Goal: Find specific page/section: Find specific page/section

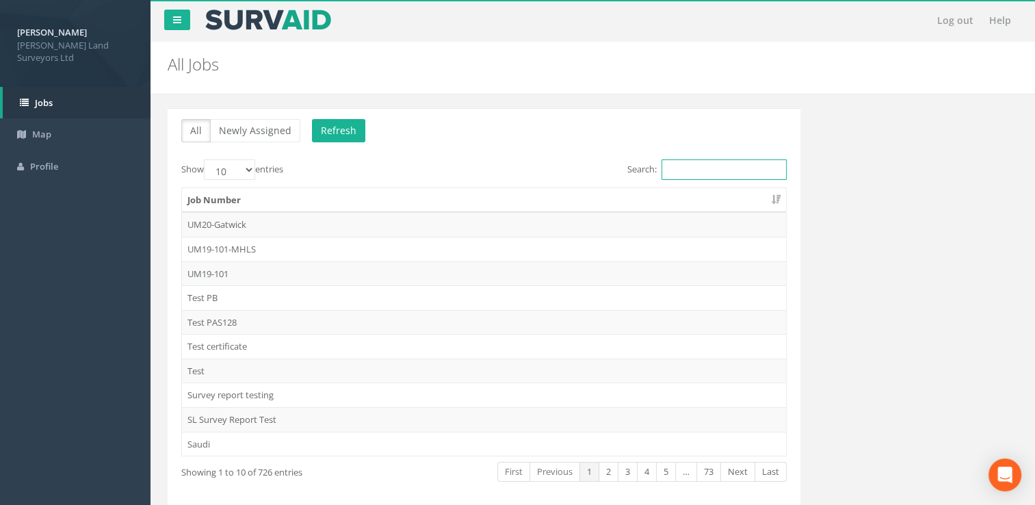
click at [706, 169] on input "Search:" at bounding box center [724, 169] width 125 height 21
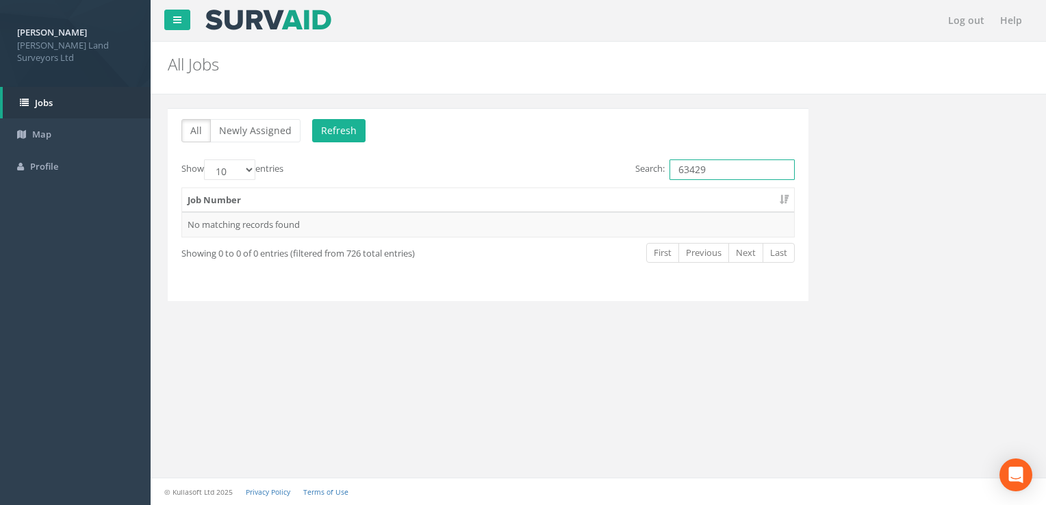
click at [723, 175] on input "63429" at bounding box center [731, 169] width 125 height 21
type input "63429"
click at [241, 17] on image at bounding box center [268, 20] width 129 height 21
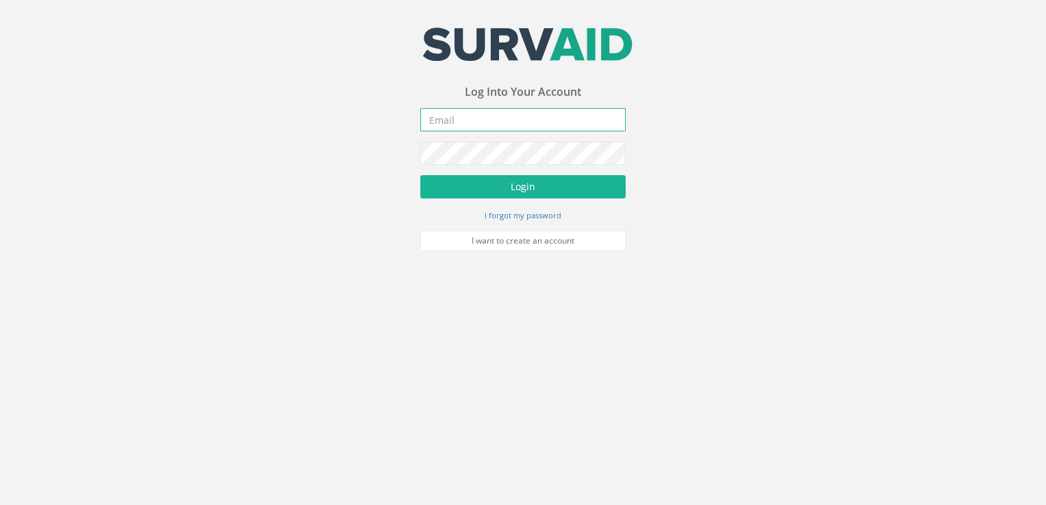
click at [454, 125] on input "email" at bounding box center [522, 119] width 205 height 23
type input "[PERSON_NAME][EMAIL_ADDRESS][DOMAIN_NAME]"
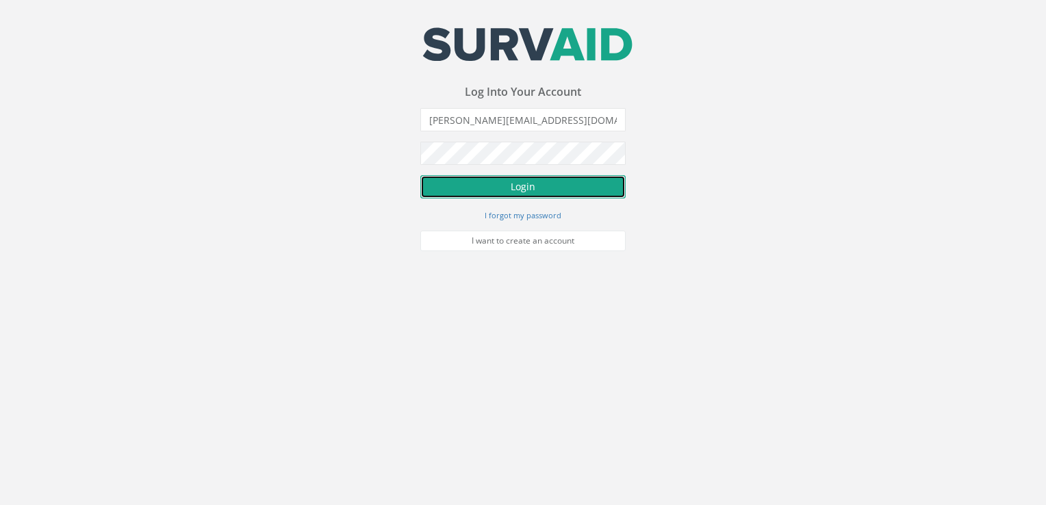
click at [485, 183] on button "Login" at bounding box center [522, 186] width 205 height 23
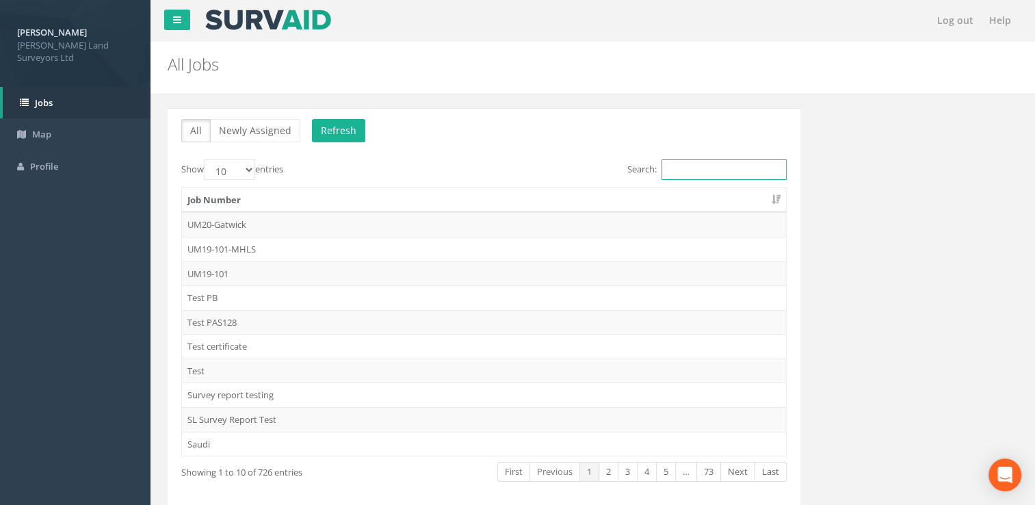
click at [691, 168] on input "Search:" at bounding box center [724, 169] width 125 height 21
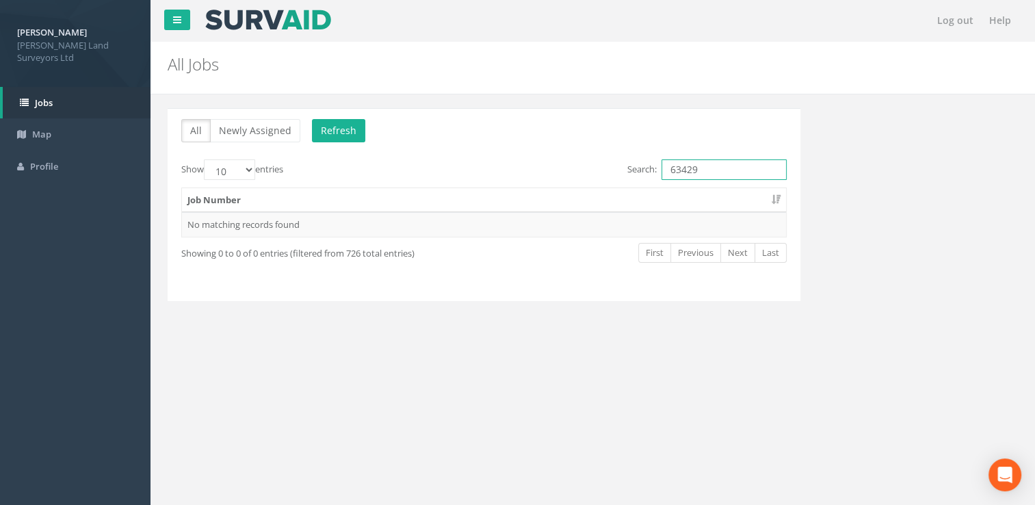
type input "63429"
click at [697, 194] on th "Job Number" at bounding box center [484, 200] width 604 height 25
click at [708, 168] on input "63429" at bounding box center [724, 169] width 125 height 21
